Goal: Task Accomplishment & Management: Manage account settings

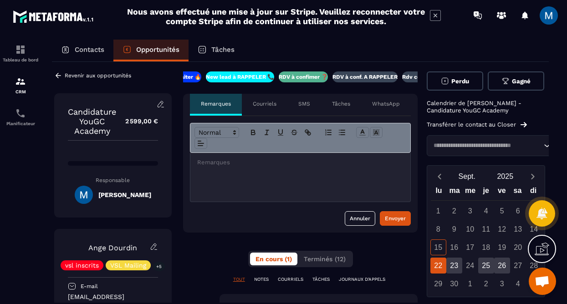
scroll to position [0, 11]
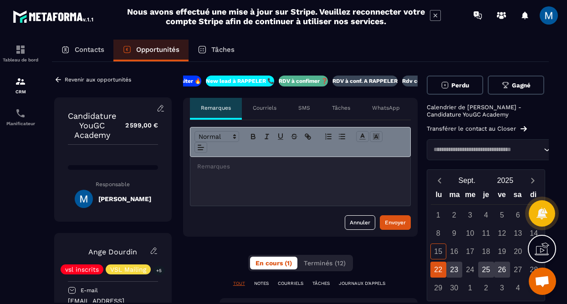
click at [368, 80] on p "RDV à conf. A RAPPELER" at bounding box center [365, 80] width 65 height 7
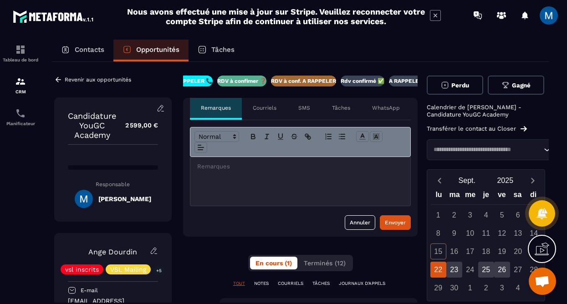
scroll to position [0, 100]
click at [266, 168] on p at bounding box center [300, 167] width 207 height 8
click at [400, 223] on div "Envoyer" at bounding box center [395, 222] width 21 height 9
click at [60, 77] on icon at bounding box center [58, 80] width 8 height 8
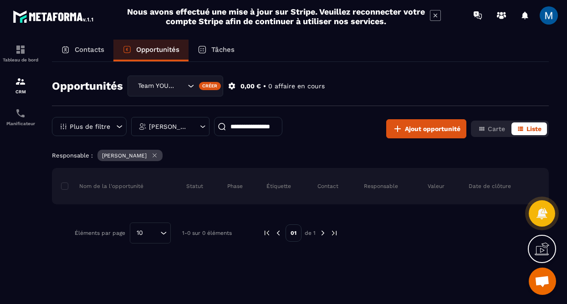
click at [187, 84] on icon "Search for option" at bounding box center [190, 86] width 9 height 9
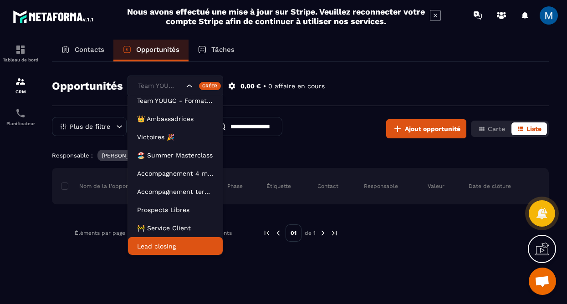
scroll to position [23, 0]
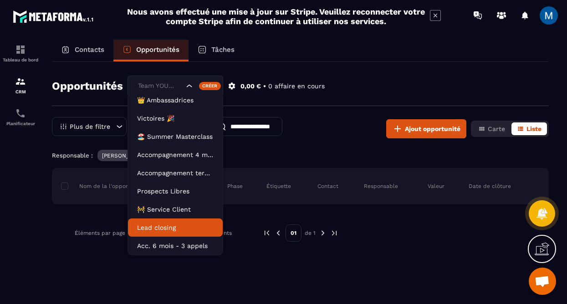
click at [181, 235] on li "Lead closing" at bounding box center [175, 228] width 95 height 18
